Goal: Check status: Check status

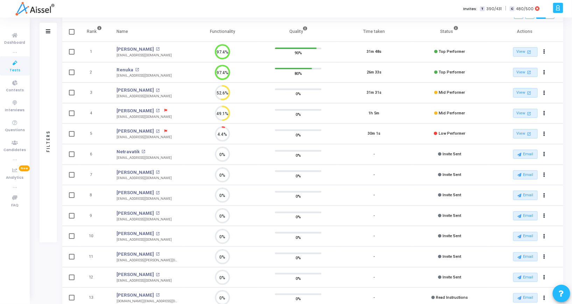
scroll to position [3, 3]
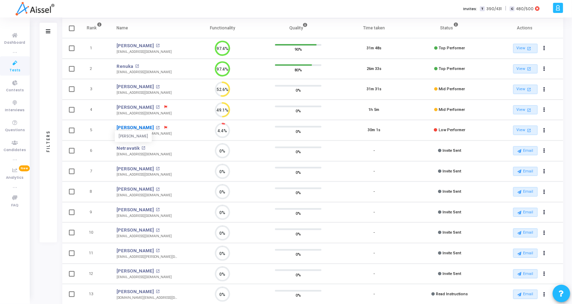
click at [124, 127] on link "[PERSON_NAME]" at bounding box center [135, 127] width 37 height 7
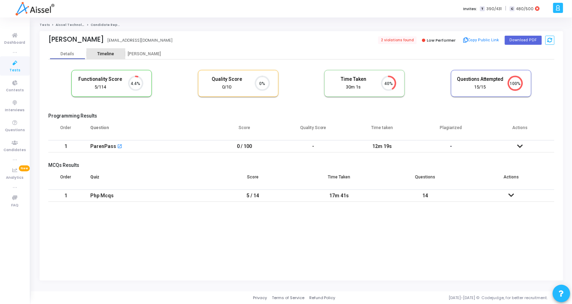
click at [98, 49] on div "Timeline" at bounding box center [106, 54] width 39 height 11
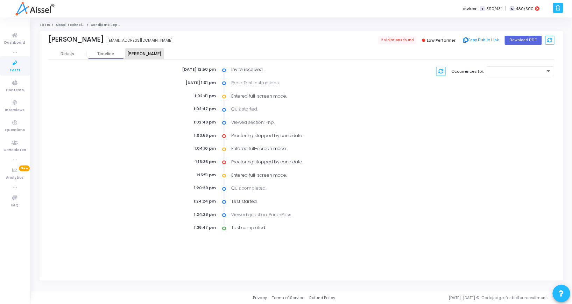
click at [144, 55] on div "Proctor" at bounding box center [144, 53] width 39 height 5
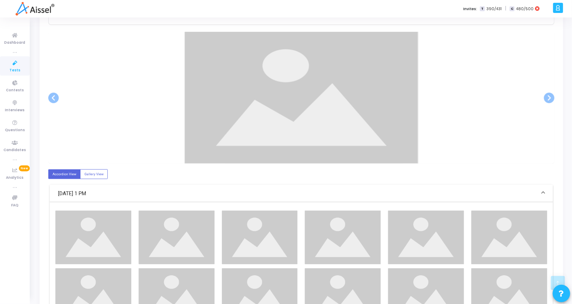
click at [244, 94] on img at bounding box center [301, 98] width 235 height 132
click at [547, 96] on span at bounding box center [549, 98] width 11 height 11
click at [383, 211] on div at bounding box center [342, 238] width 83 height 54
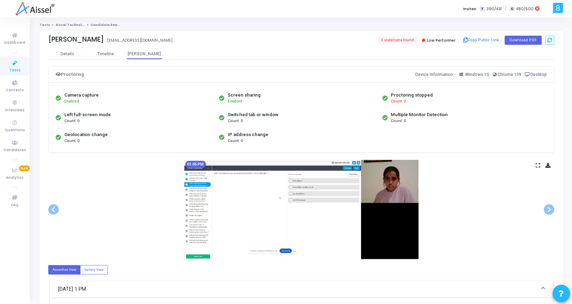
click at [404, 97] on div "Proctoring stopped" at bounding box center [412, 95] width 42 height 7
click at [398, 100] on span "Count: 2" at bounding box center [398, 102] width 15 height 6
click at [405, 37] on span "2 violations found" at bounding box center [397, 40] width 40 height 8
click at [395, 37] on span "2 violations found" at bounding box center [397, 40] width 40 height 8
click at [330, 34] on div "Sneha Patil snehapatildp@gmail.com 2 violations found Low Performer Copy Public…" at bounding box center [301, 40] width 506 height 18
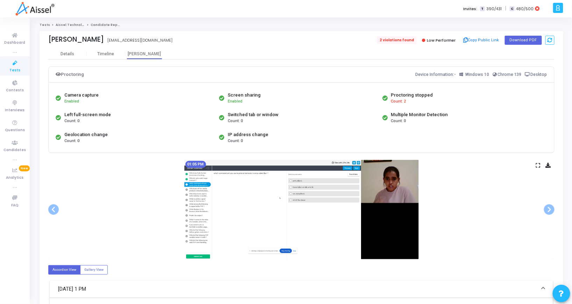
click at [396, 42] on span "2 violations found" at bounding box center [397, 40] width 40 height 8
